Goal: Find specific page/section: Find specific page/section

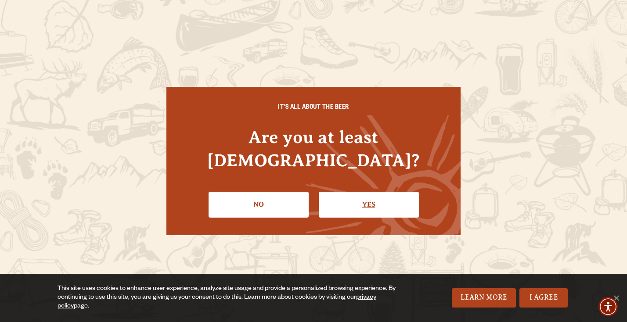
click at [389, 202] on link "Yes" at bounding box center [369, 204] width 100 height 25
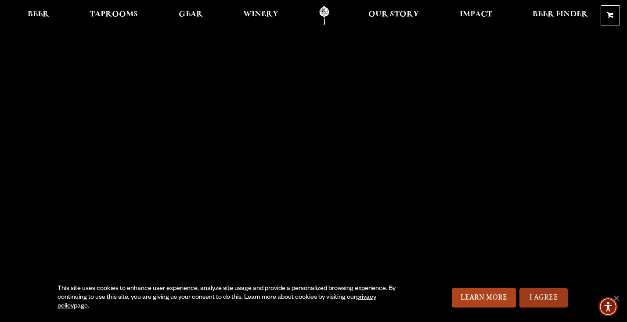
click at [532, 293] on link "I Agree" at bounding box center [543, 297] width 48 height 19
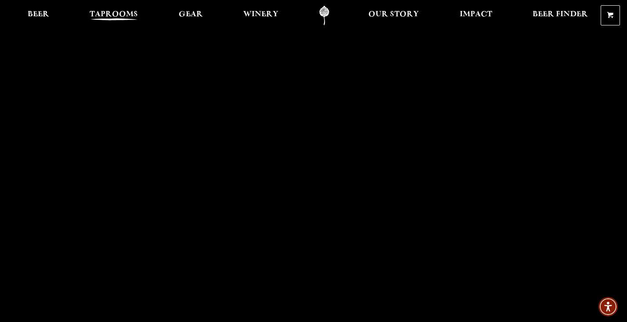
click at [131, 14] on span "Taprooms" at bounding box center [114, 14] width 48 height 7
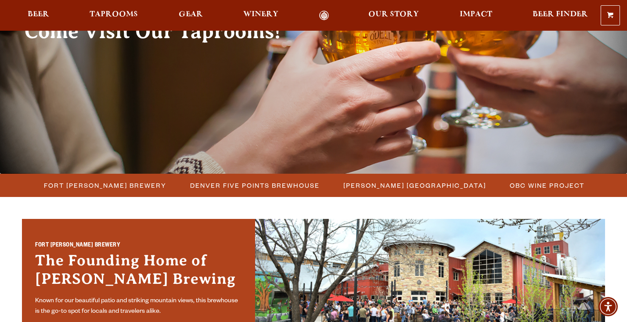
scroll to position [127, 0]
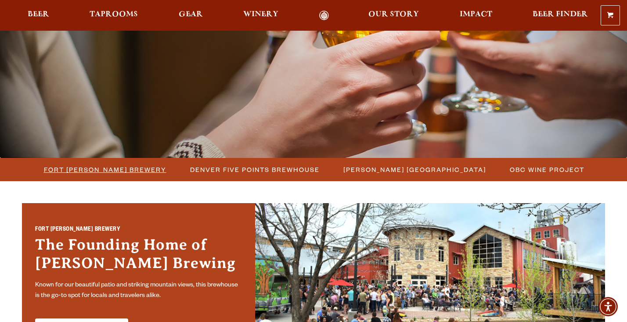
click at [120, 168] on span "Fort [PERSON_NAME] Brewery" at bounding box center [105, 169] width 122 height 13
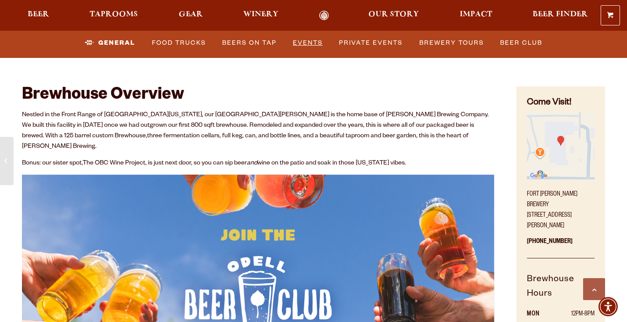
click at [307, 43] on link "Events" at bounding box center [307, 43] width 37 height 20
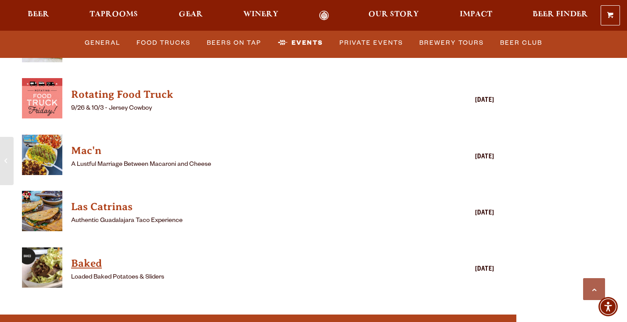
scroll to position [2393, 0]
